Goal: Transaction & Acquisition: Purchase product/service

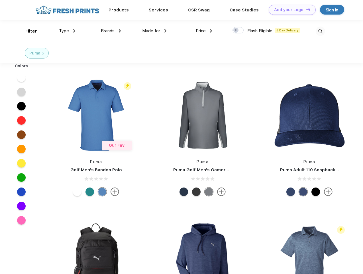
click at [290, 10] on link "Add your Logo Design Tool" at bounding box center [292, 10] width 47 height 10
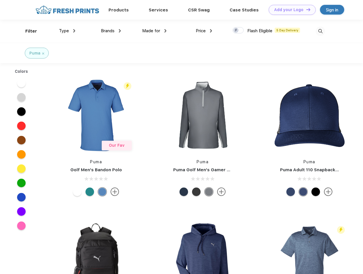
click at [0, 0] on div "Design Tool" at bounding box center [0, 0] width 0 height 0
click at [306, 9] on link "Add your Logo Design Tool" at bounding box center [292, 10] width 47 height 10
click at [27, 31] on div "Filter" at bounding box center [31, 31] width 12 height 7
click at [67, 31] on span "Type" at bounding box center [64, 30] width 10 height 5
click at [111, 31] on span "Brands" at bounding box center [108, 30] width 14 height 5
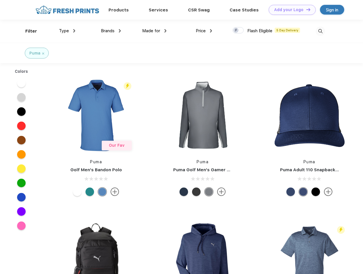
click at [155, 31] on span "Made for" at bounding box center [151, 30] width 18 height 5
click at [204, 31] on span "Price" at bounding box center [201, 30] width 10 height 5
click at [238, 31] on div at bounding box center [238, 30] width 11 height 6
click at [236, 31] on input "checkbox" at bounding box center [235, 29] width 4 height 4
click at [321, 31] on img at bounding box center [320, 31] width 9 height 9
